Goal: Information Seeking & Learning: Understand process/instructions

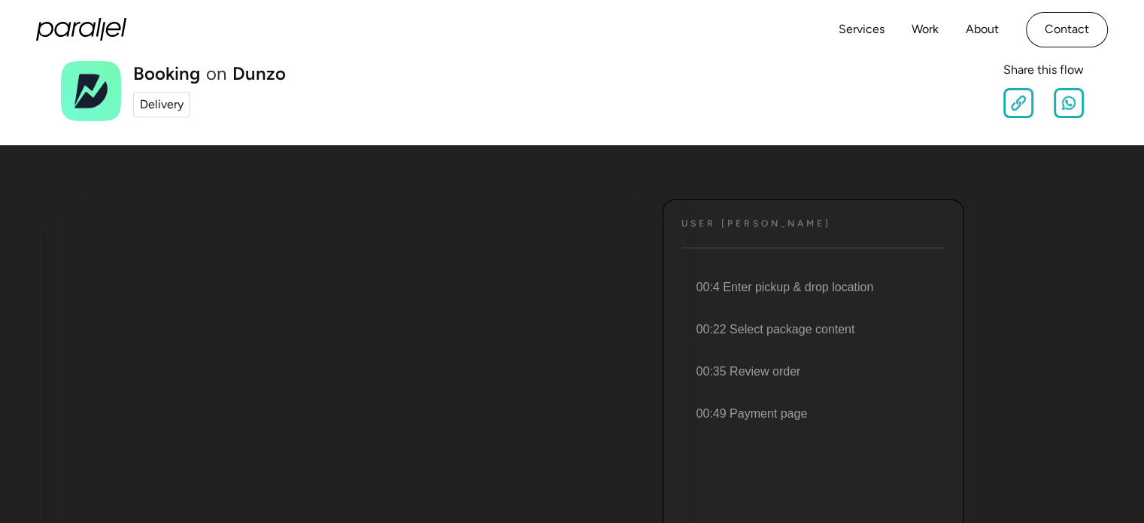
scroll to position [30, 0]
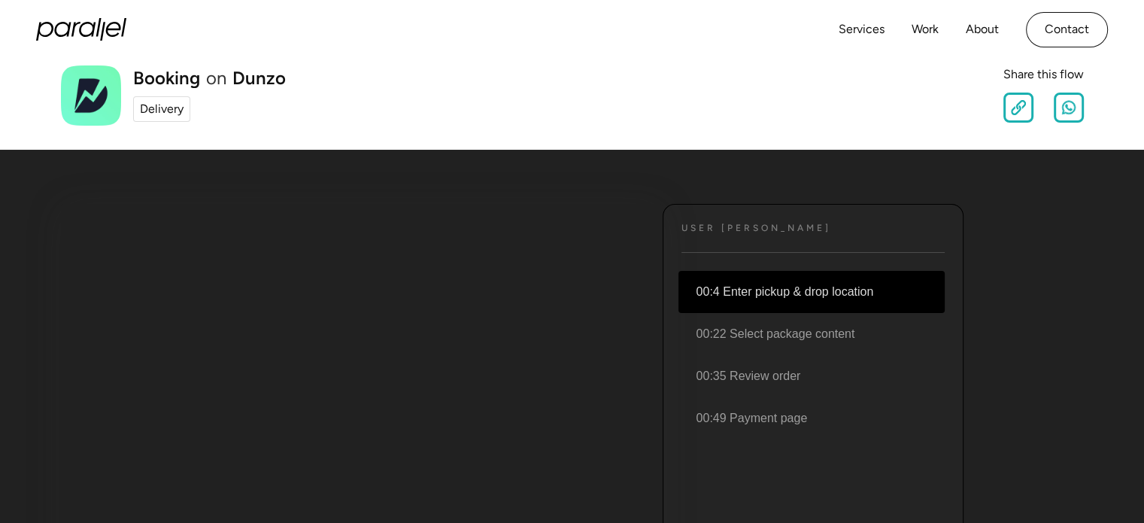
click at [751, 289] on li "00:4 Enter pickup & drop location" at bounding box center [811, 292] width 266 height 42
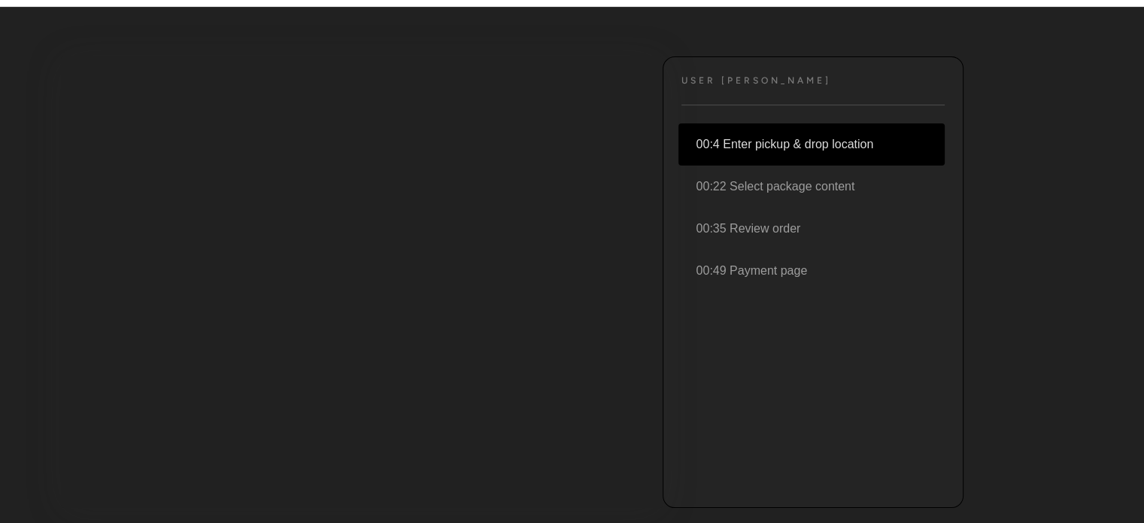
scroll to position [177, 0]
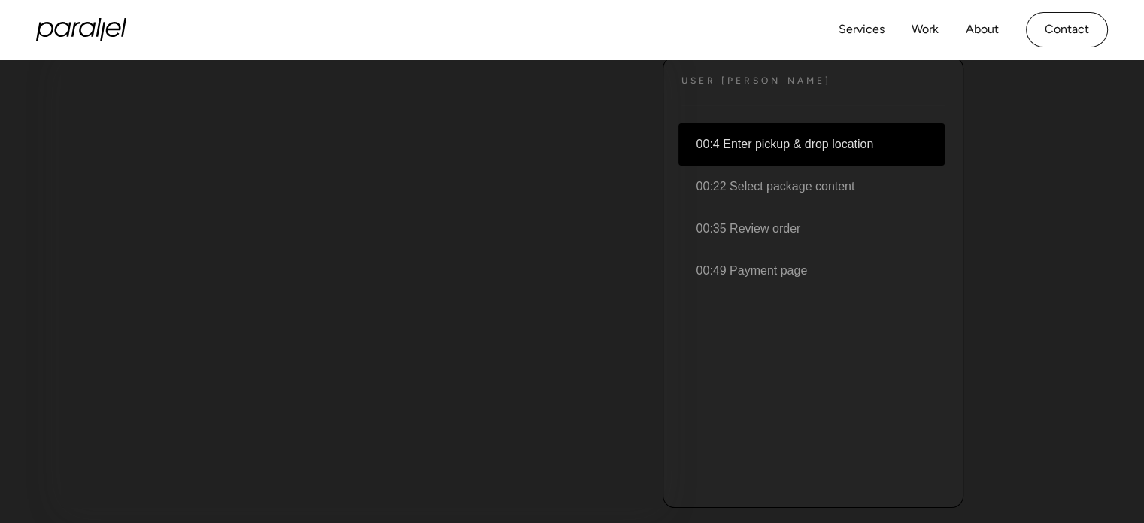
click at [819, 145] on li "00:4 Enter pickup & drop location" at bounding box center [811, 144] width 266 height 42
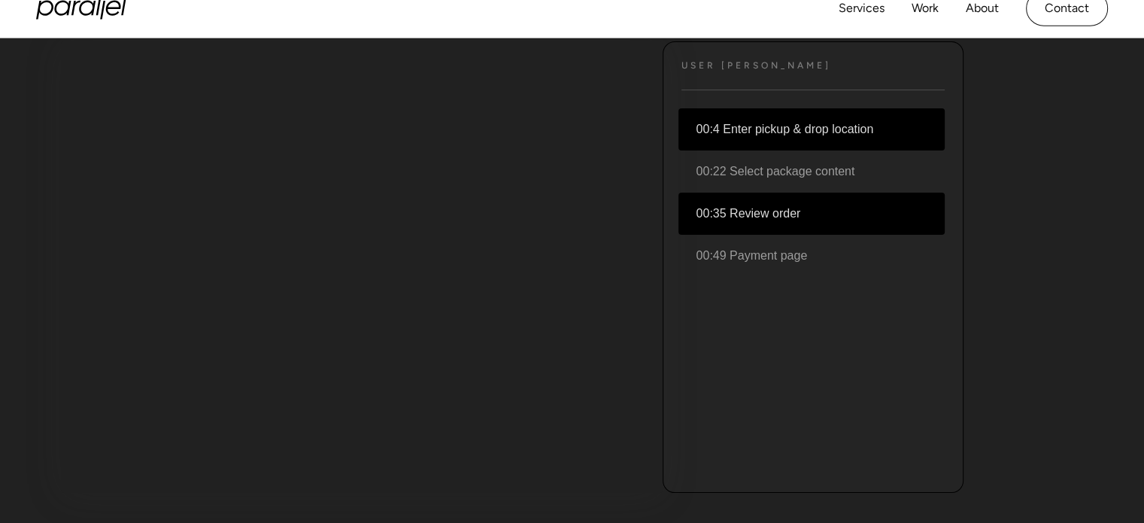
scroll to position [193, 0]
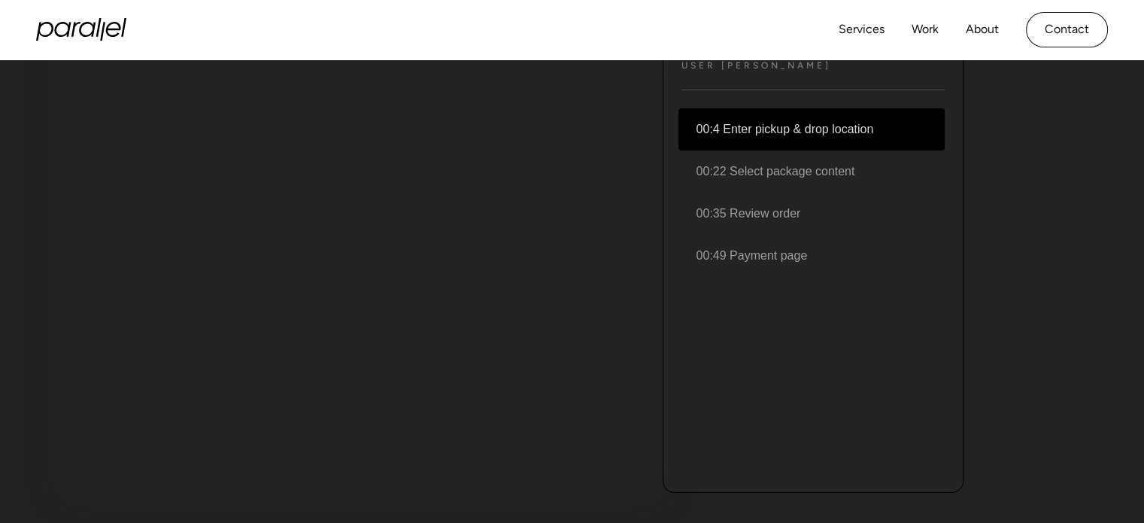
click at [823, 126] on li "00:4 Enter pickup & drop location" at bounding box center [811, 129] width 266 height 42
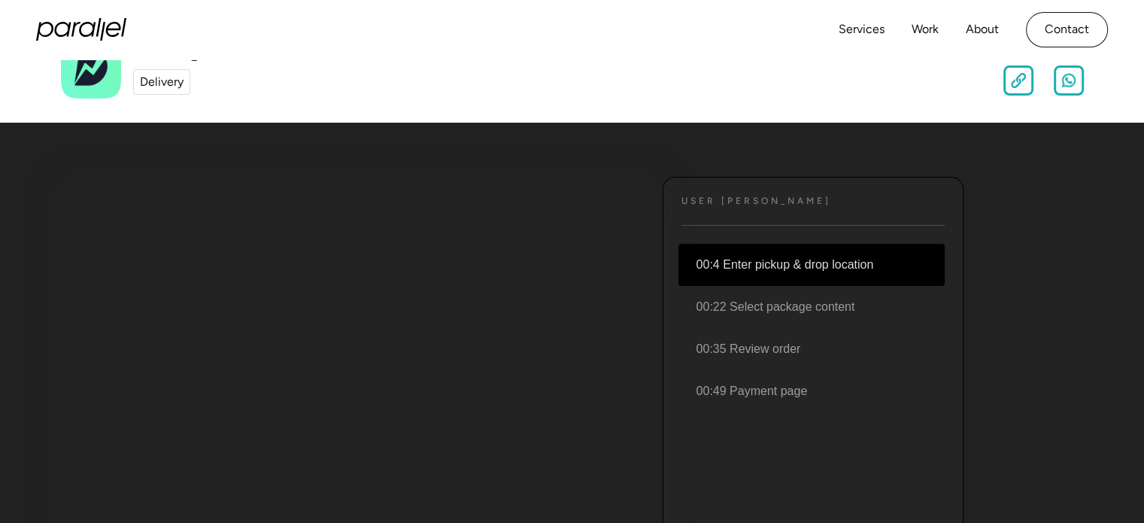
scroll to position [50, 0]
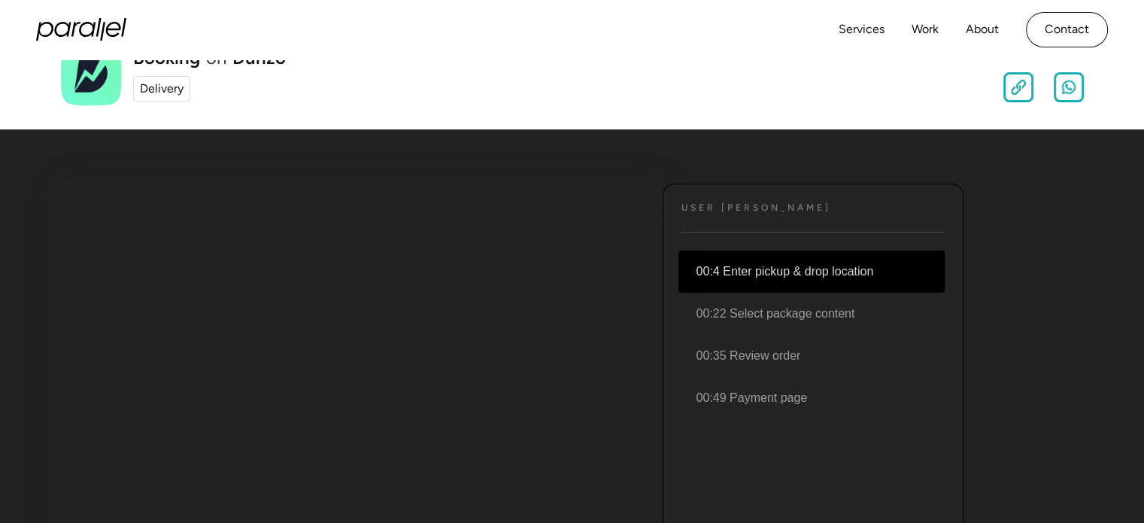
click at [776, 210] on h4 "User JOurney" at bounding box center [756, 207] width 150 height 11
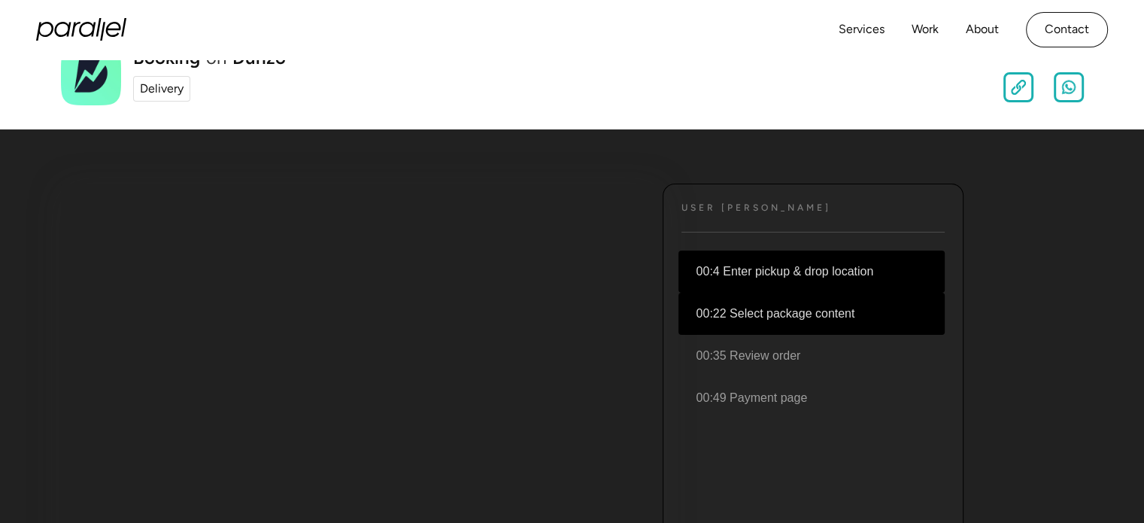
click at [788, 311] on li "00:22 Select package content" at bounding box center [811, 314] width 266 height 42
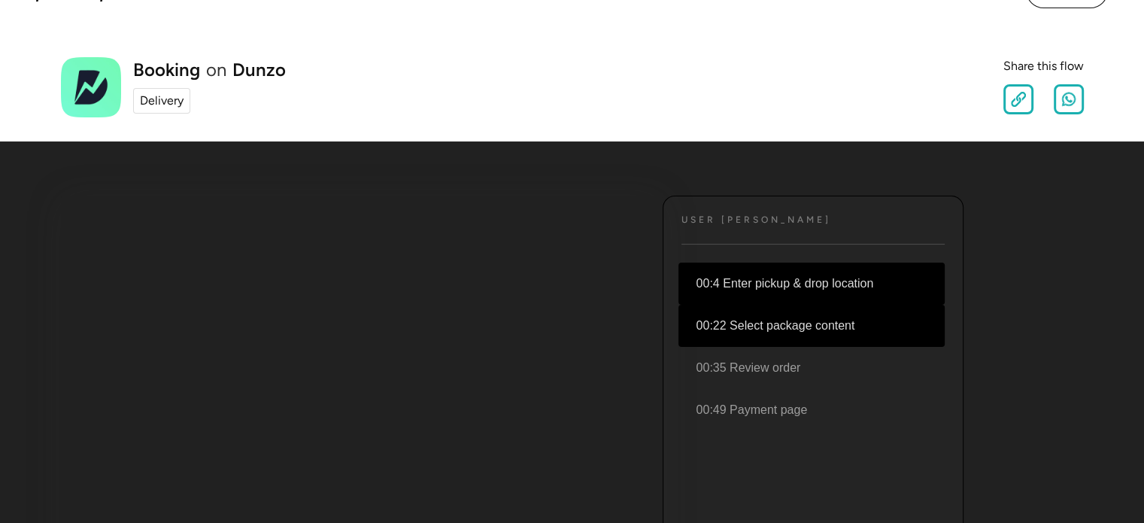
scroll to position [0, 0]
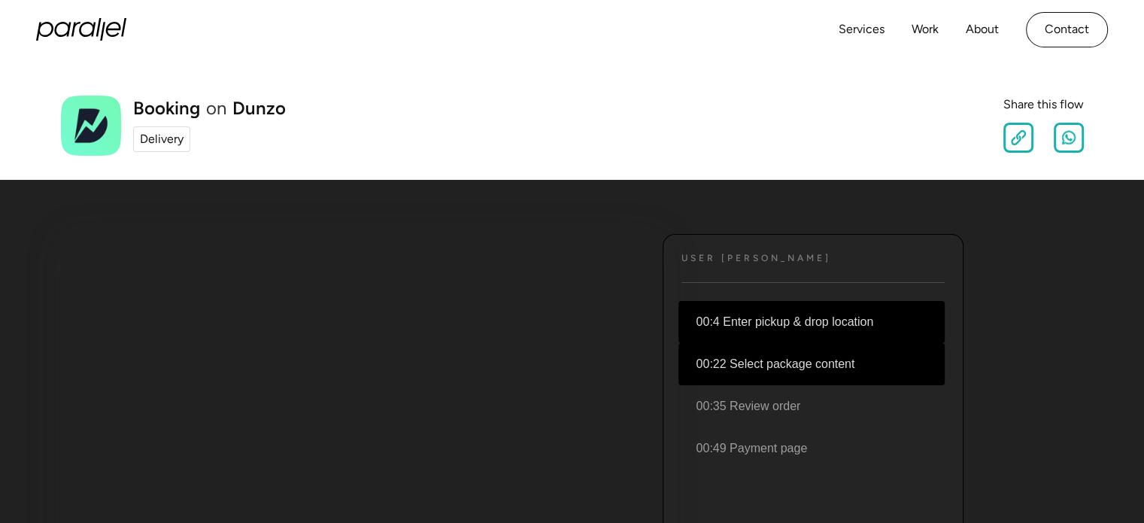
click at [154, 135] on div "Delivery" at bounding box center [162, 139] width 44 height 18
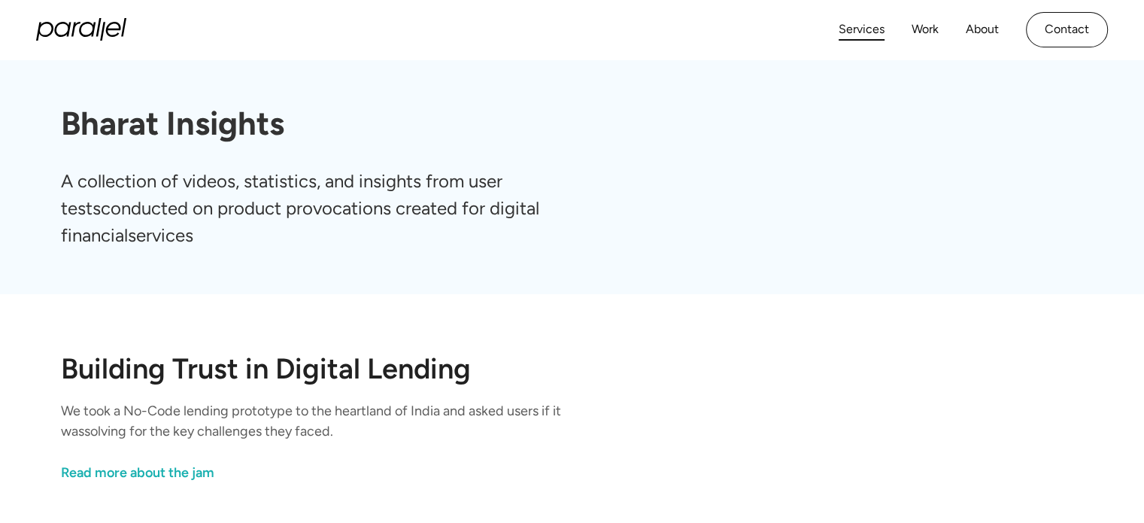
click at [866, 27] on link "Services" at bounding box center [861, 30] width 46 height 22
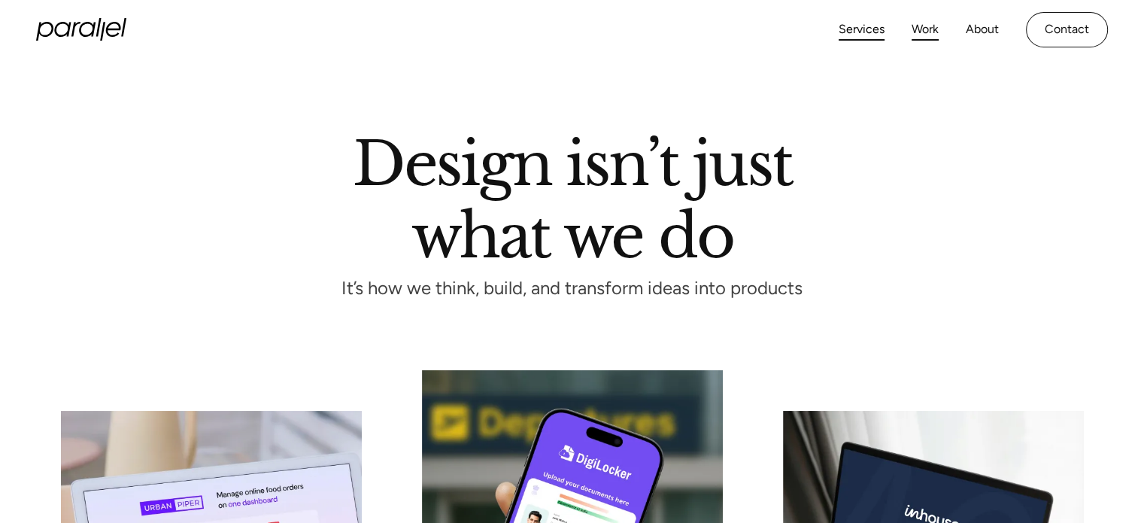
click at [930, 27] on link "Work" at bounding box center [924, 30] width 27 height 22
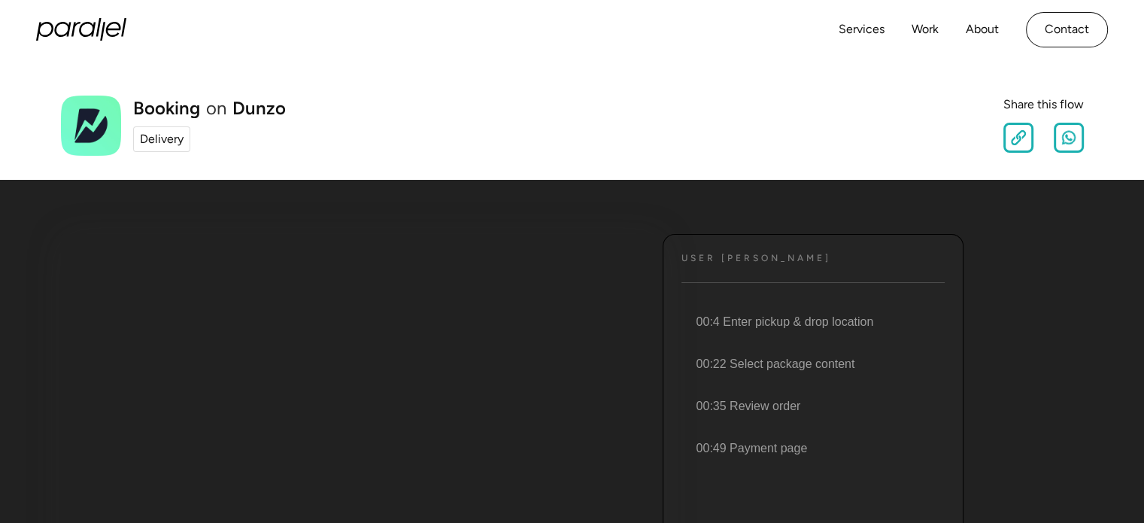
click at [151, 137] on div "Delivery" at bounding box center [162, 139] width 44 height 18
